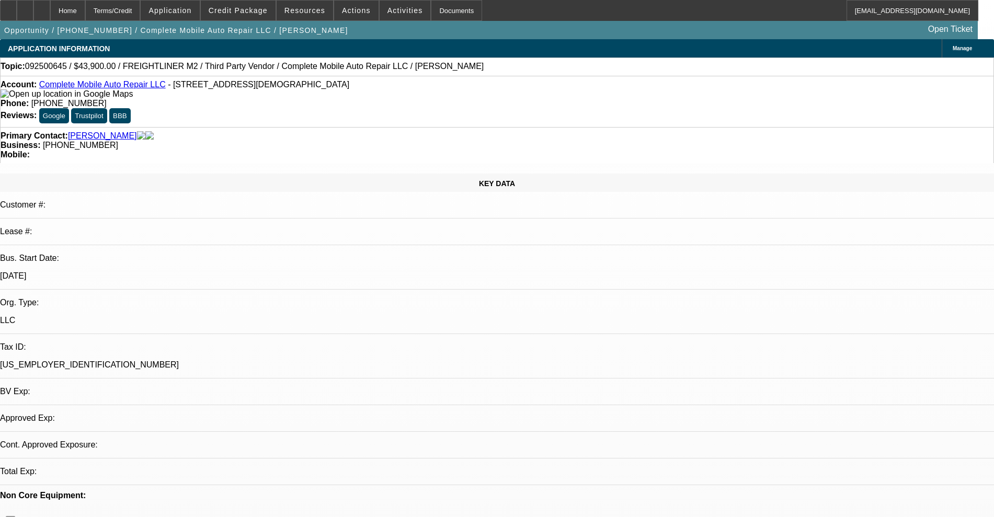
select select "0"
select select "2"
select select "0.1"
select select "4"
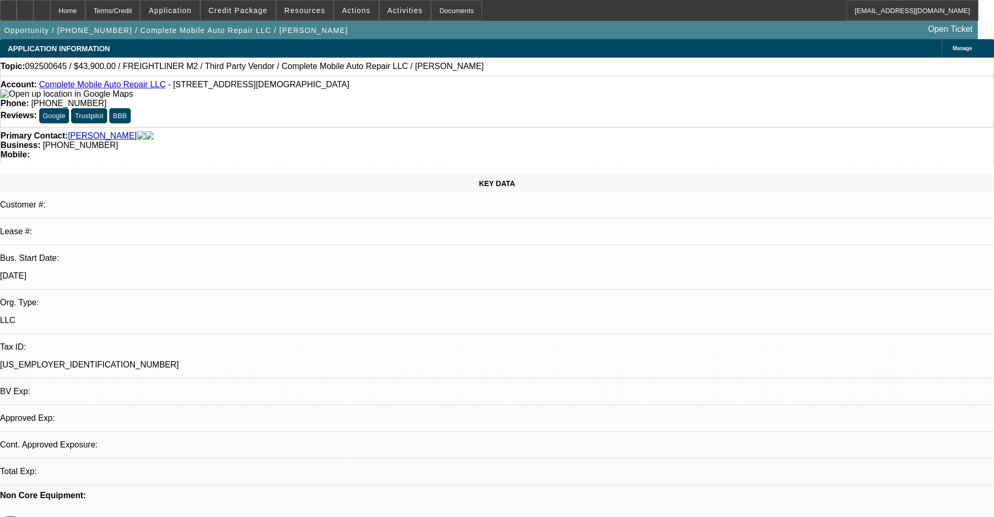
select select "0"
select select "2"
select select "0.1"
select select "4"
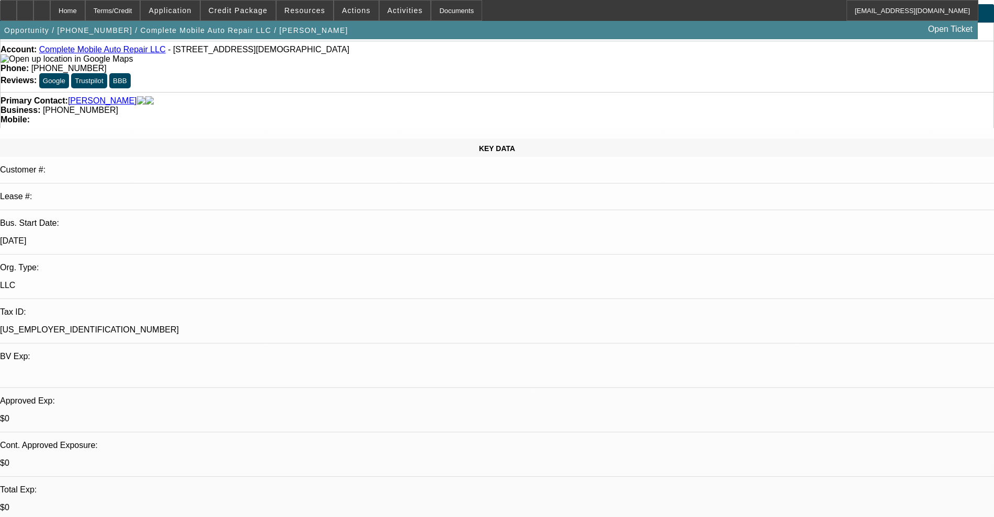
scroll to position [65, 0]
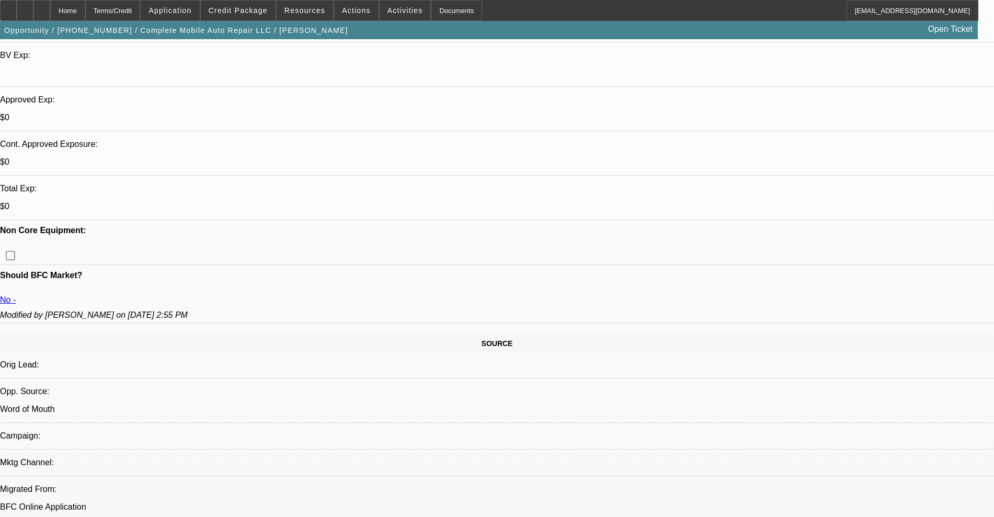
scroll to position [327, 0]
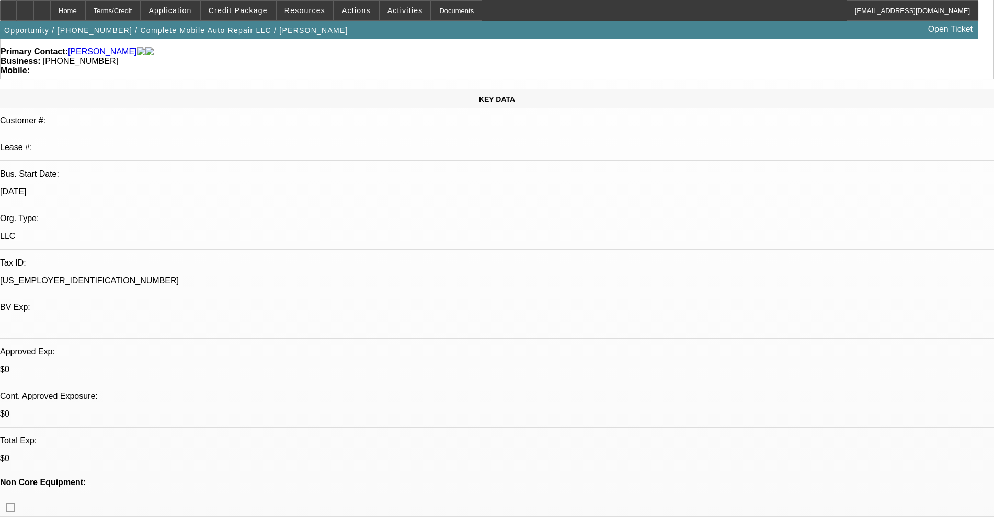
scroll to position [0, 0]
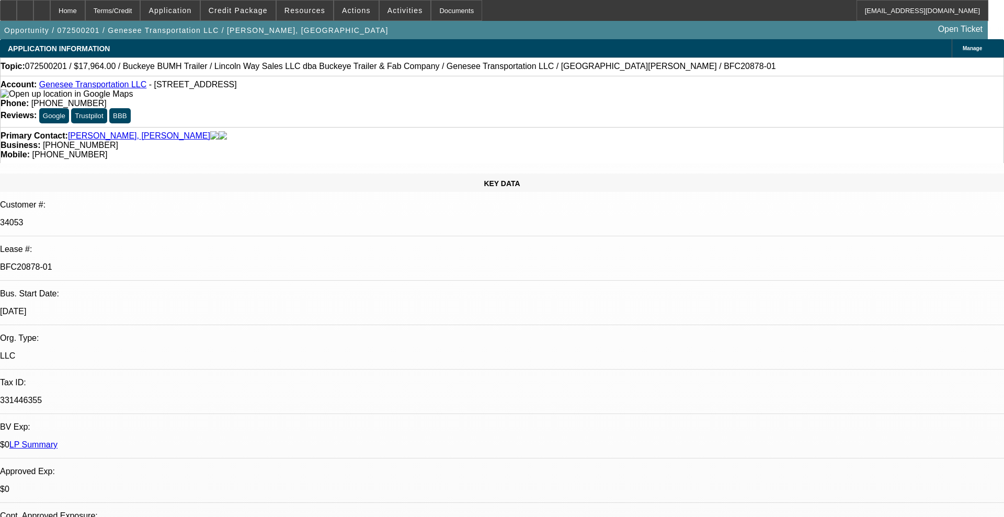
select select "0"
select select "2"
select select "0"
select select "1"
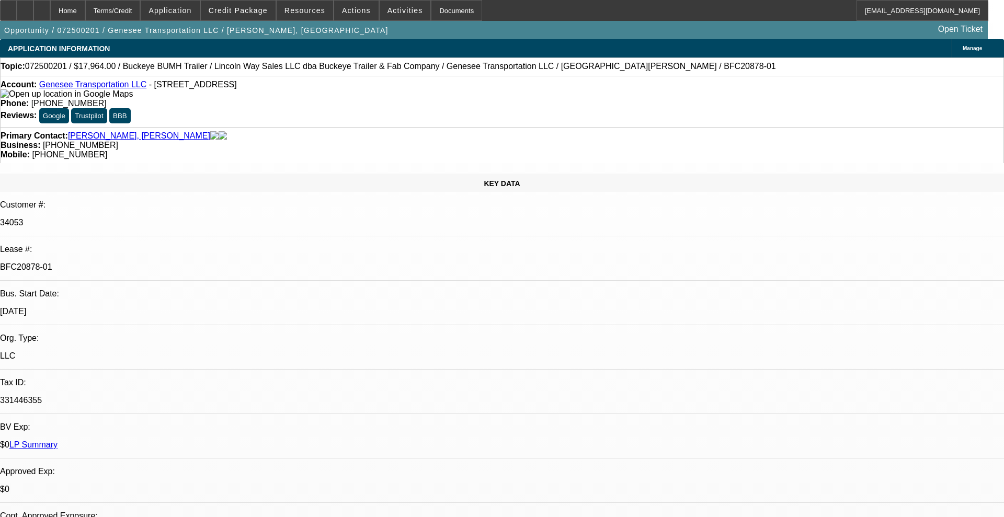
select select "0"
select select "2"
select select "0"
select select "1"
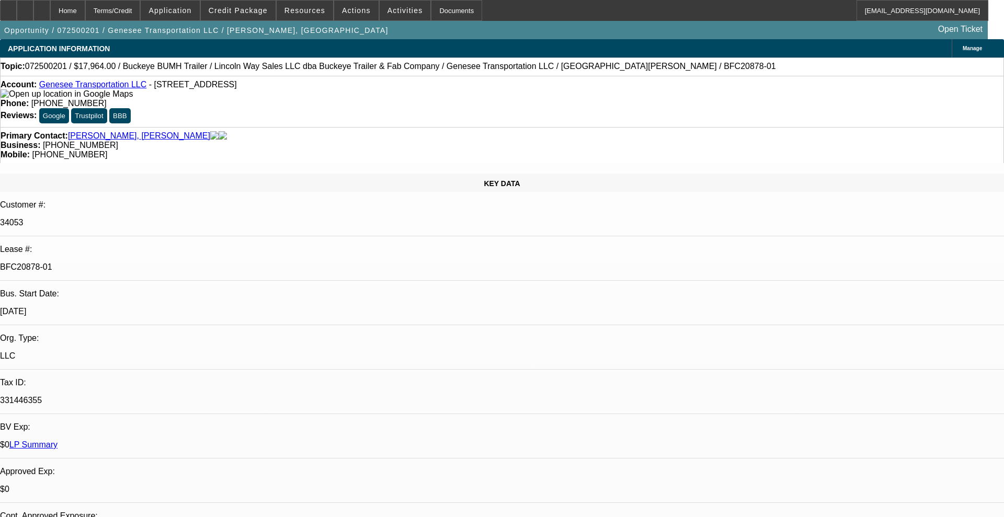
select select "0"
select select "2"
select select "0"
select select "1"
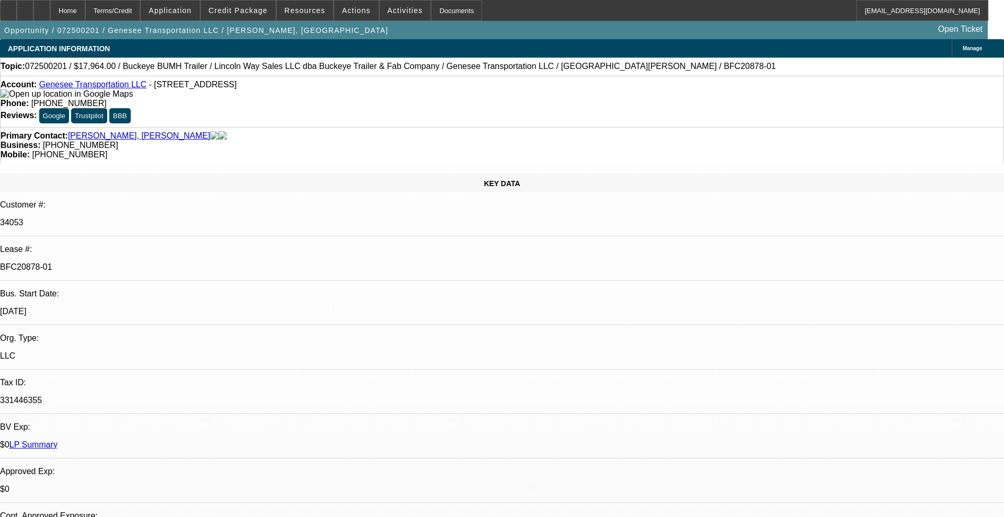
select select "0"
select select "2"
select select "0"
select select "1"
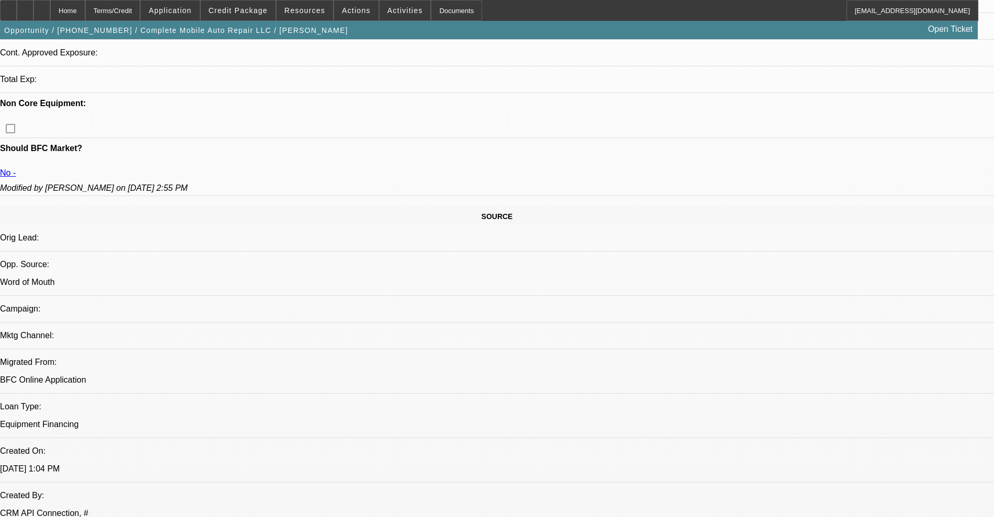
select select "0"
select select "2"
select select "0.1"
select select "4"
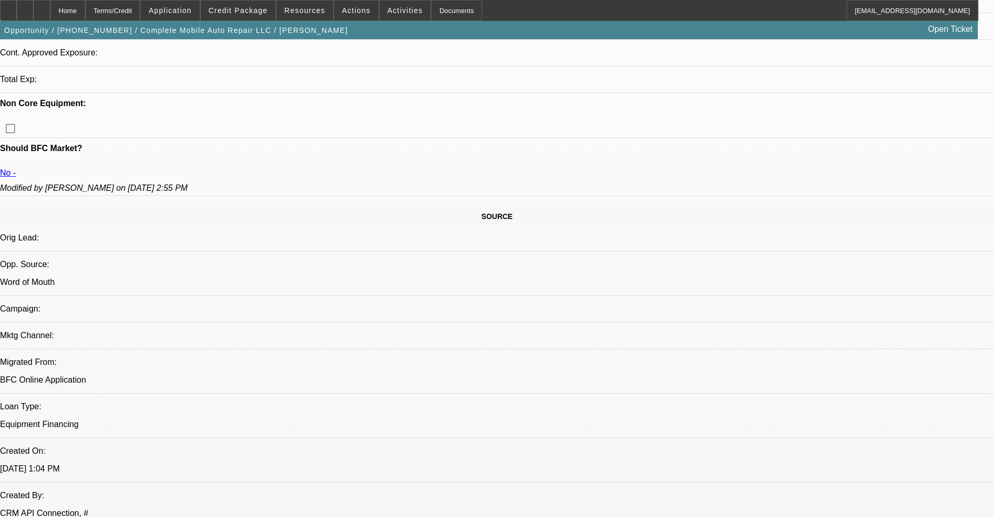
select select "0"
select select "2"
select select "0.1"
select select "4"
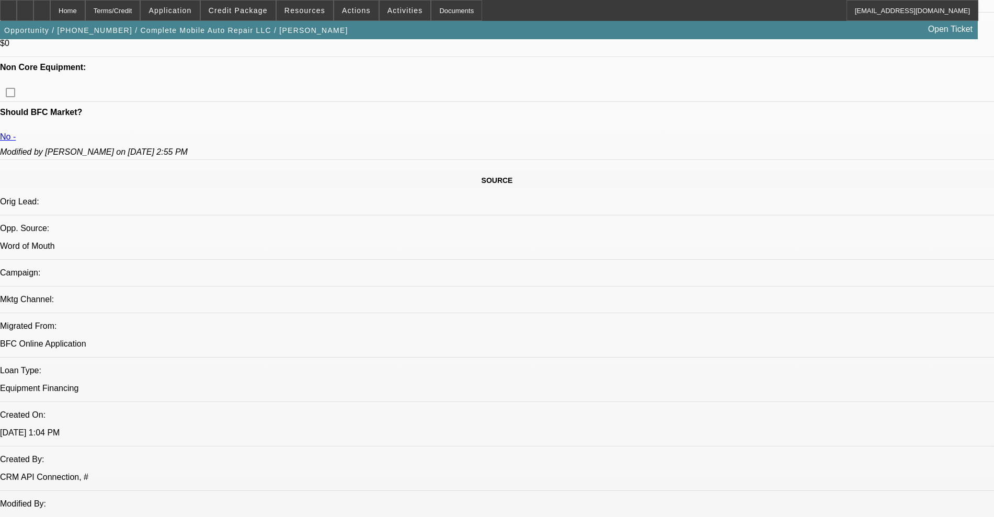
scroll to position [392, 0]
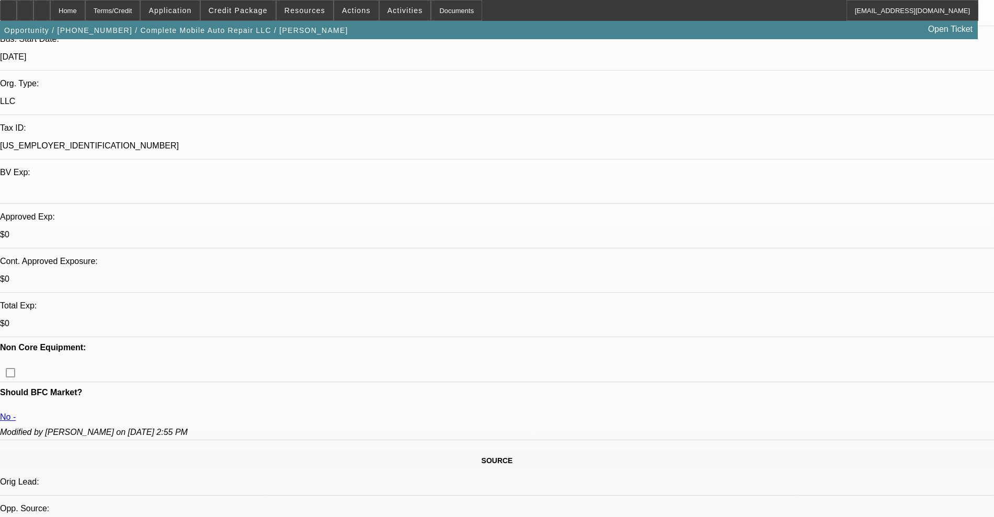
scroll to position [0, 0]
